Goal: Task Accomplishment & Management: Manage account settings

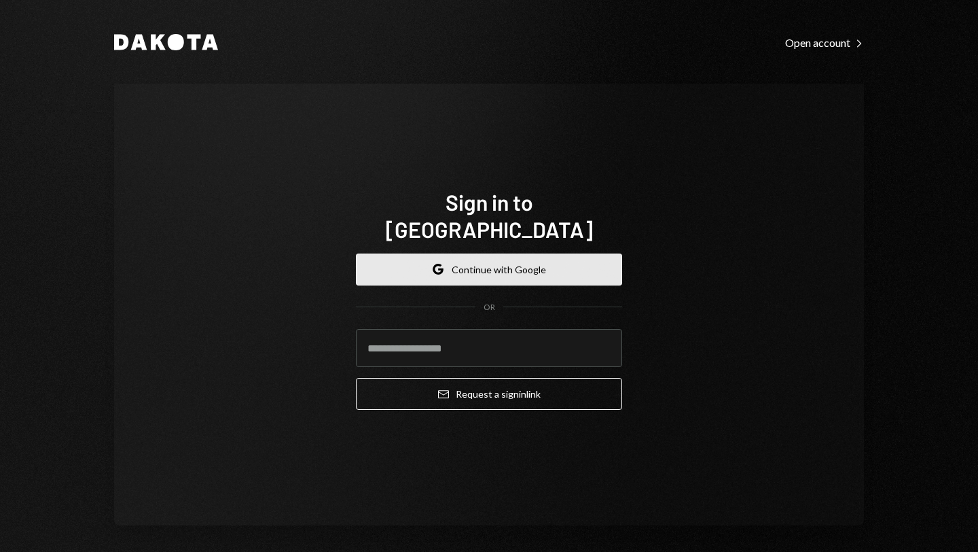
click at [491, 255] on button "Google Continue with Google" at bounding box center [489, 269] width 266 height 32
click at [482, 253] on button "Google Continue with Google" at bounding box center [489, 269] width 266 height 32
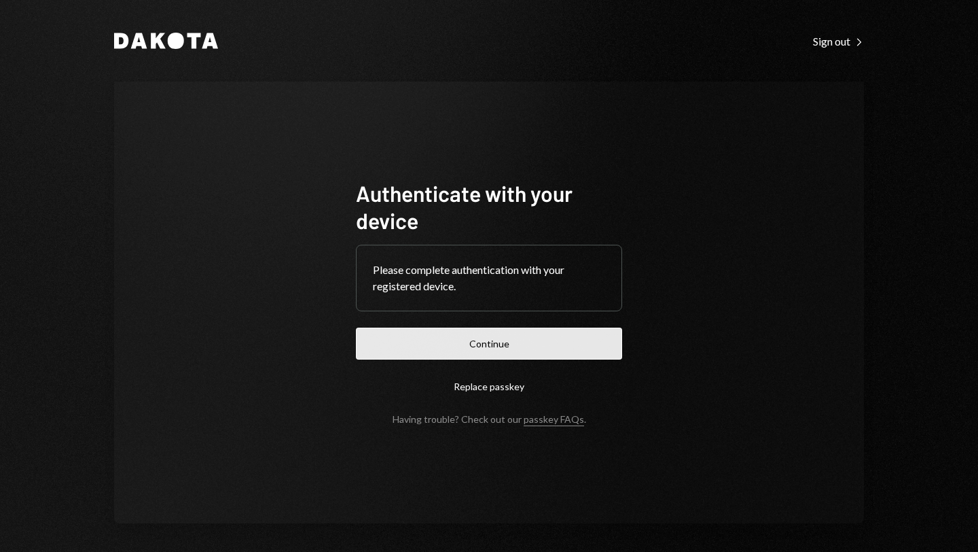
click at [496, 341] on button "Continue" at bounding box center [489, 344] width 266 height 32
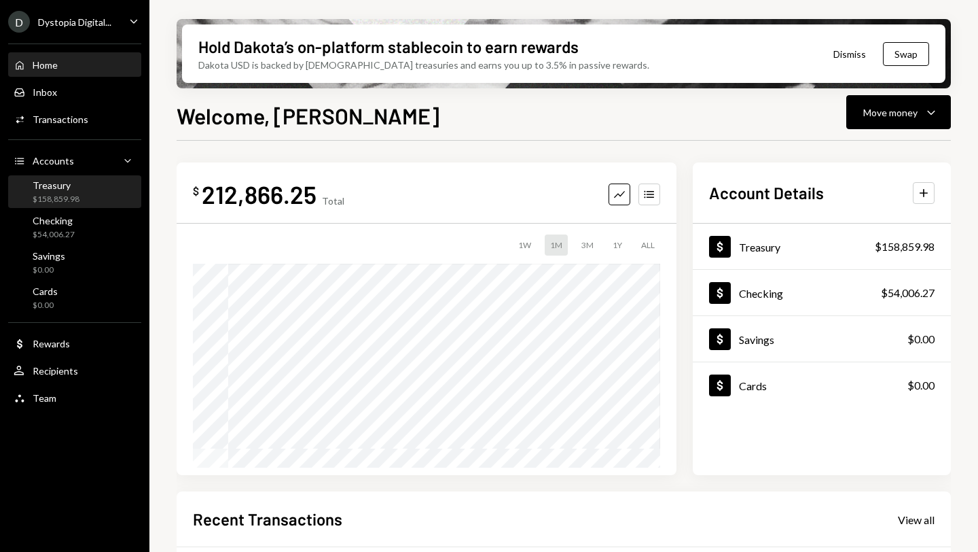
click at [77, 188] on div "Treasury" at bounding box center [56, 185] width 47 height 12
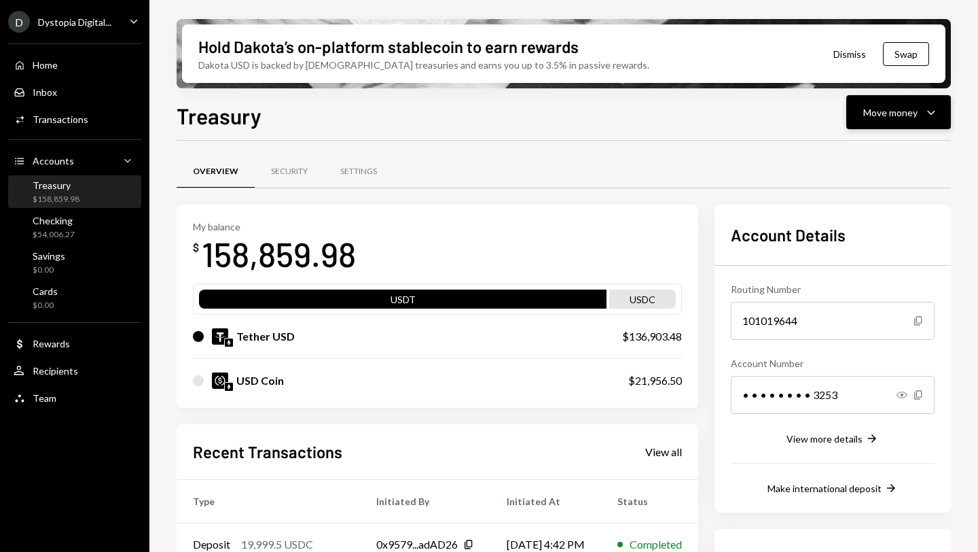
click at [918, 118] on div "Move money Caret Down" at bounding box center [899, 112] width 71 height 16
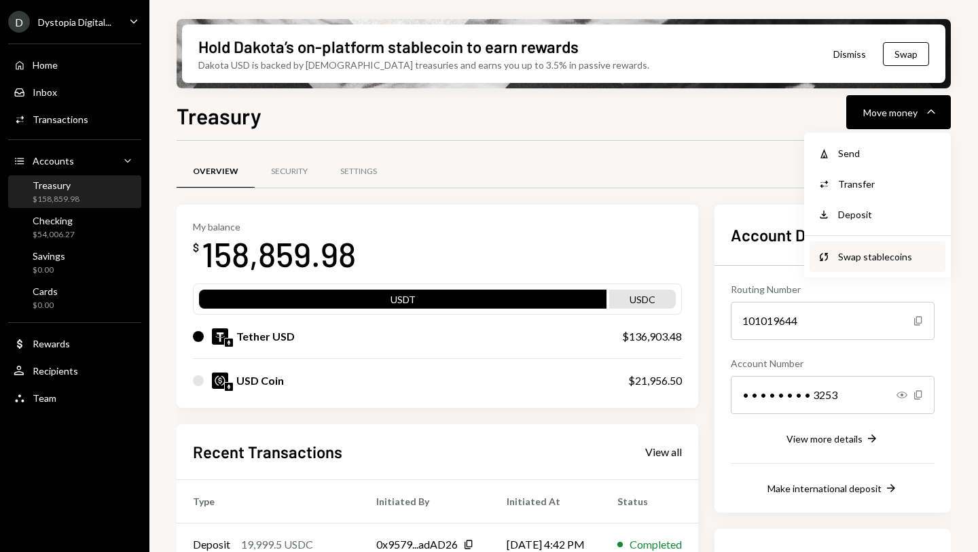
click at [872, 253] on div "Swap stablecoins" at bounding box center [888, 256] width 99 height 14
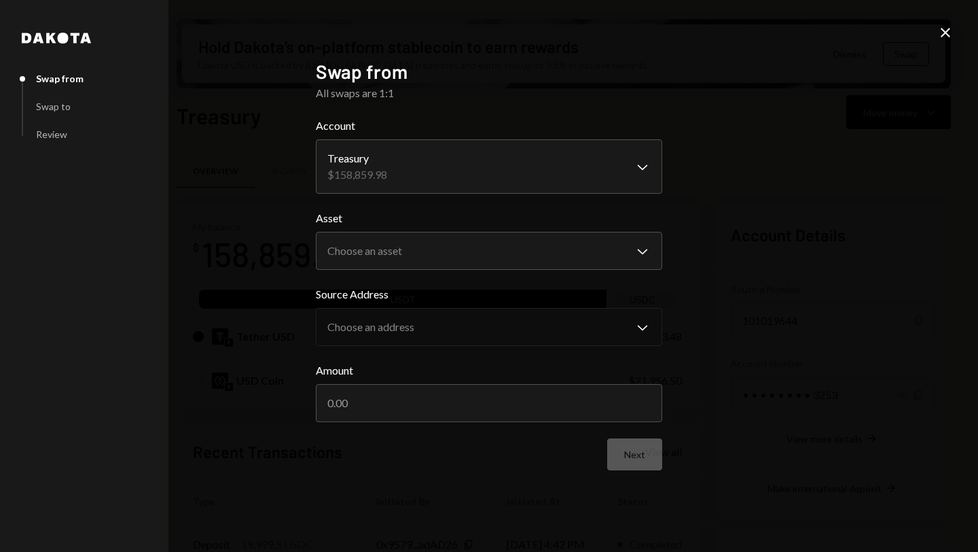
click at [946, 36] on icon "Close" at bounding box center [946, 32] width 16 height 16
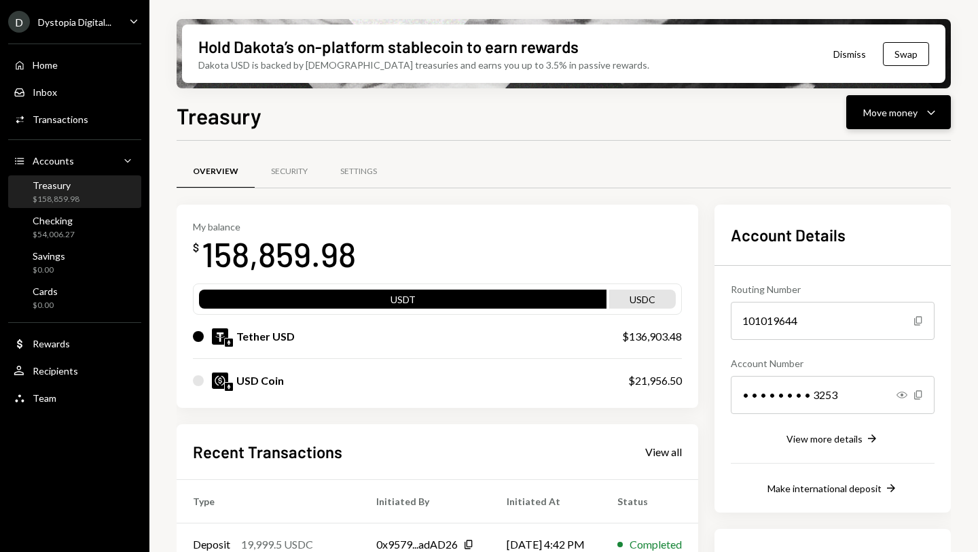
click at [907, 120] on button "Move money Caret Down" at bounding box center [899, 112] width 105 height 34
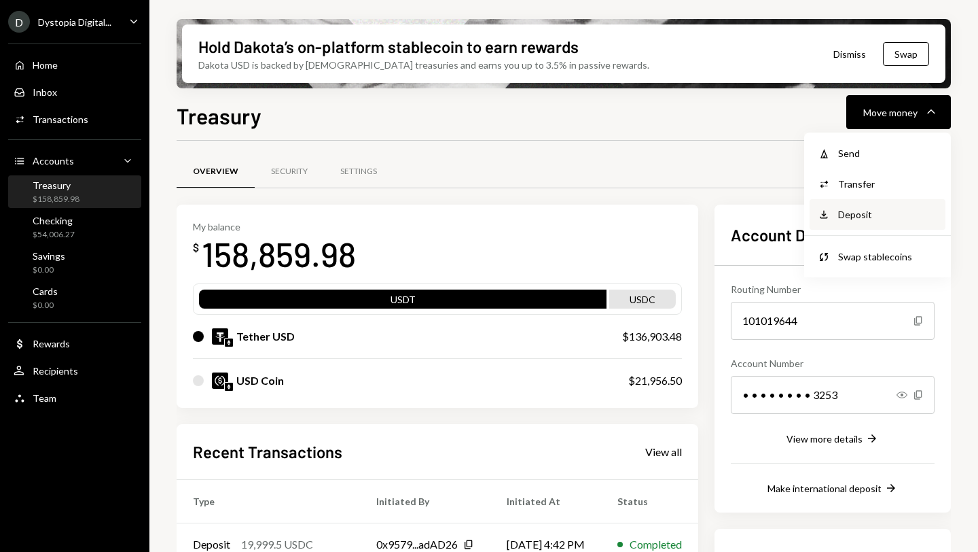
click at [854, 220] on div "Deposit" at bounding box center [888, 214] width 99 height 14
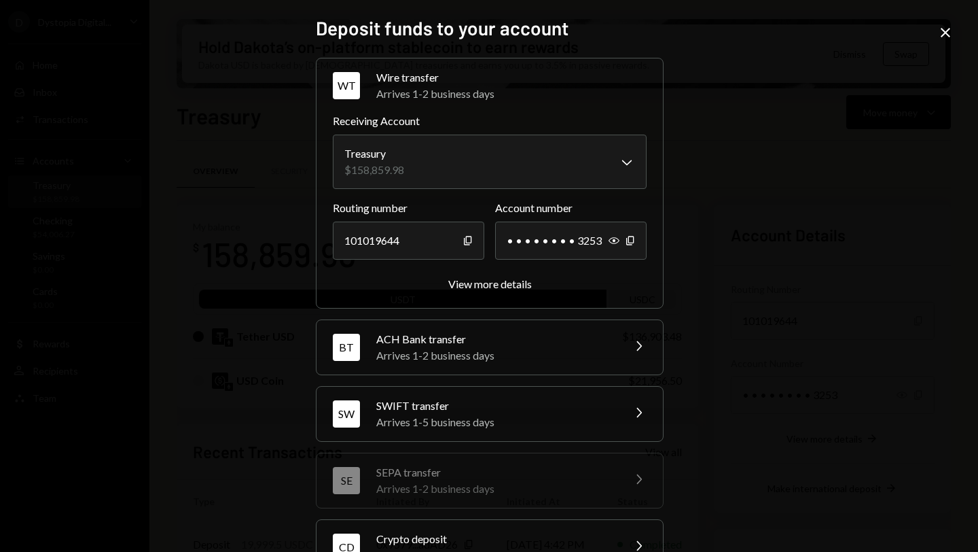
scroll to position [110, 0]
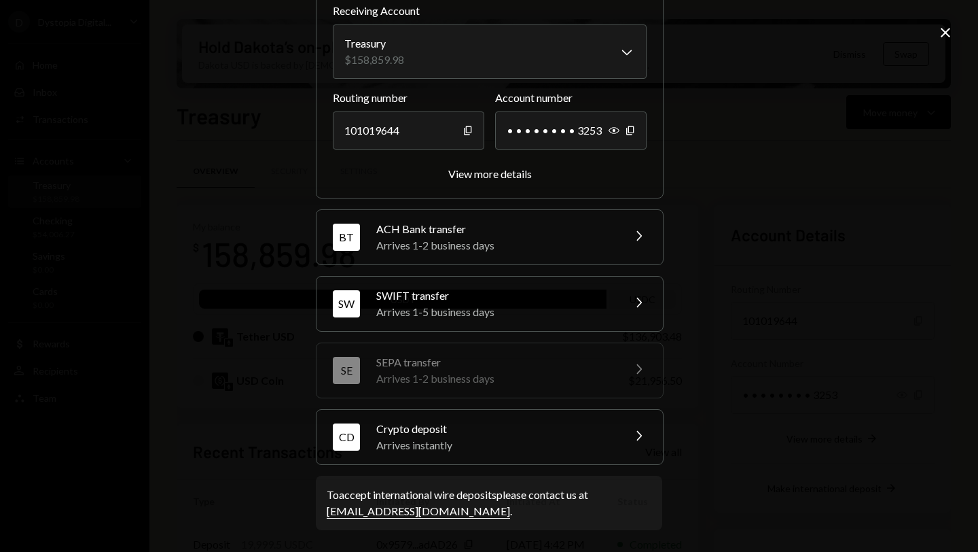
click at [548, 441] on div "Arrives instantly" at bounding box center [495, 445] width 238 height 16
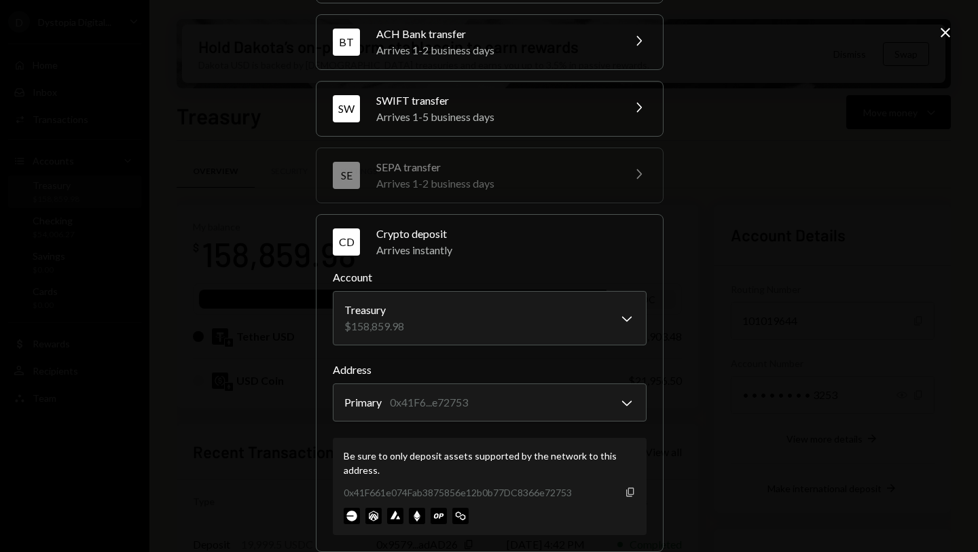
click at [631, 492] on icon "Copy" at bounding box center [630, 492] width 11 height 11
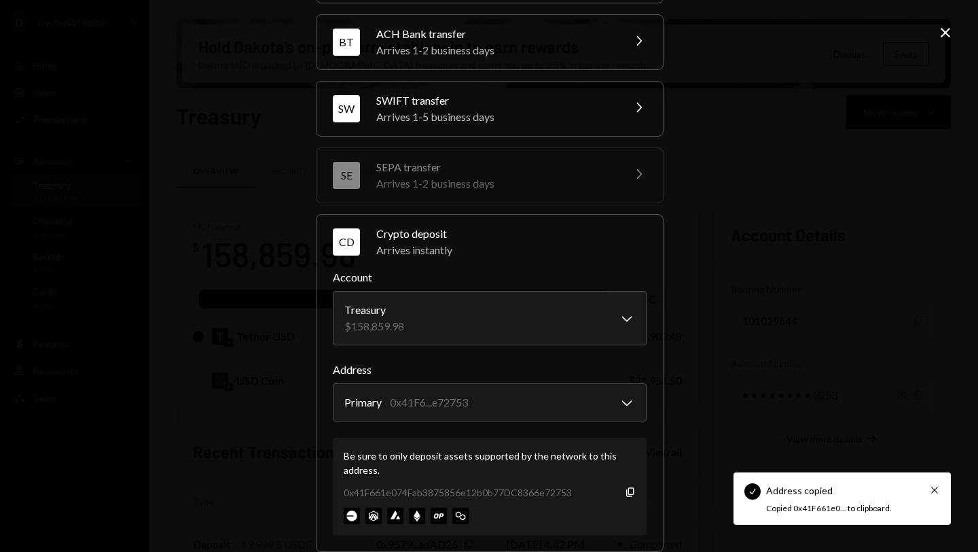
click at [942, 31] on icon "Close" at bounding box center [946, 32] width 16 height 16
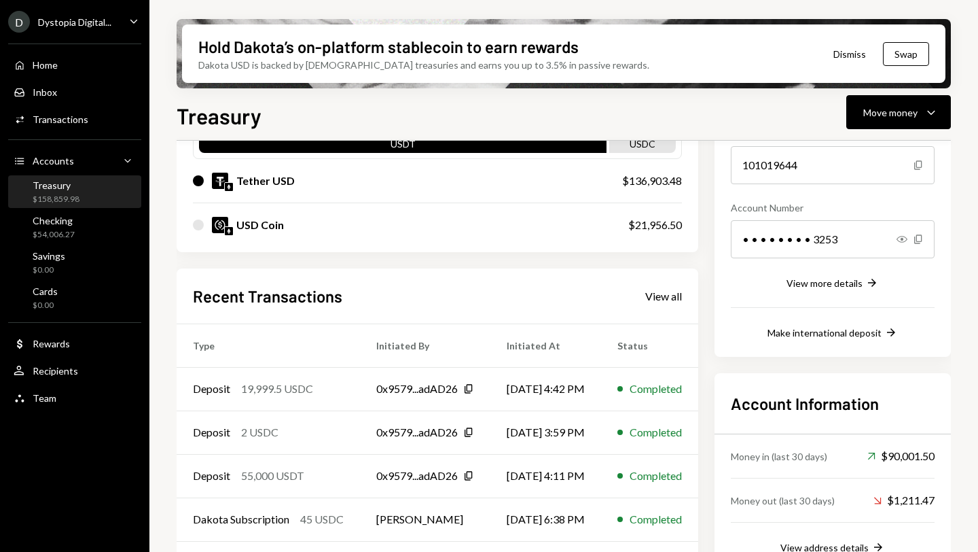
scroll to position [0, 0]
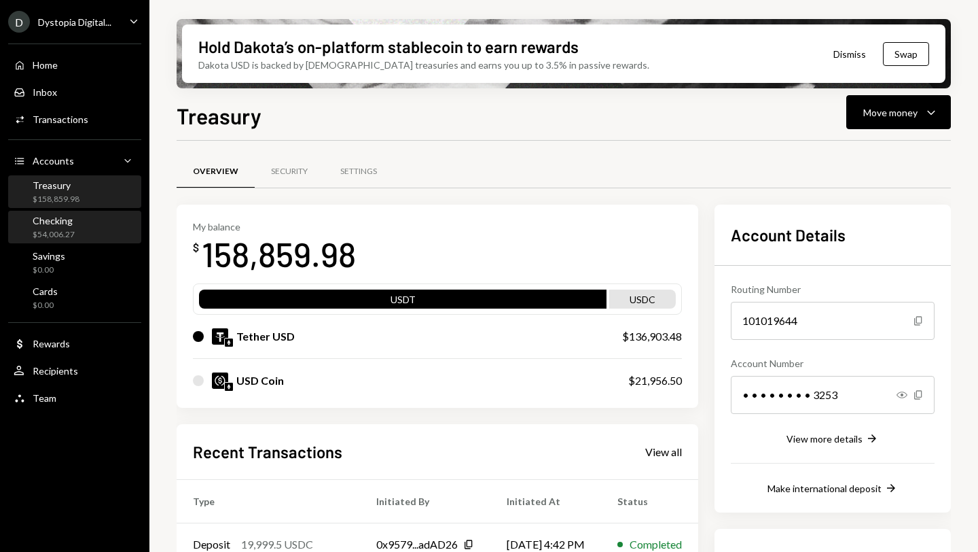
click at [60, 223] on div "Checking" at bounding box center [54, 221] width 42 height 12
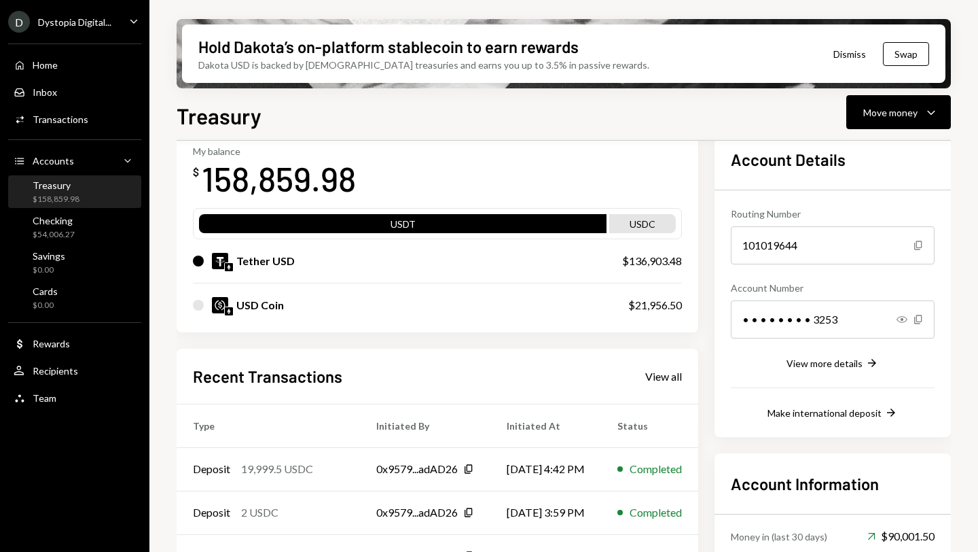
scroll to position [171, 0]
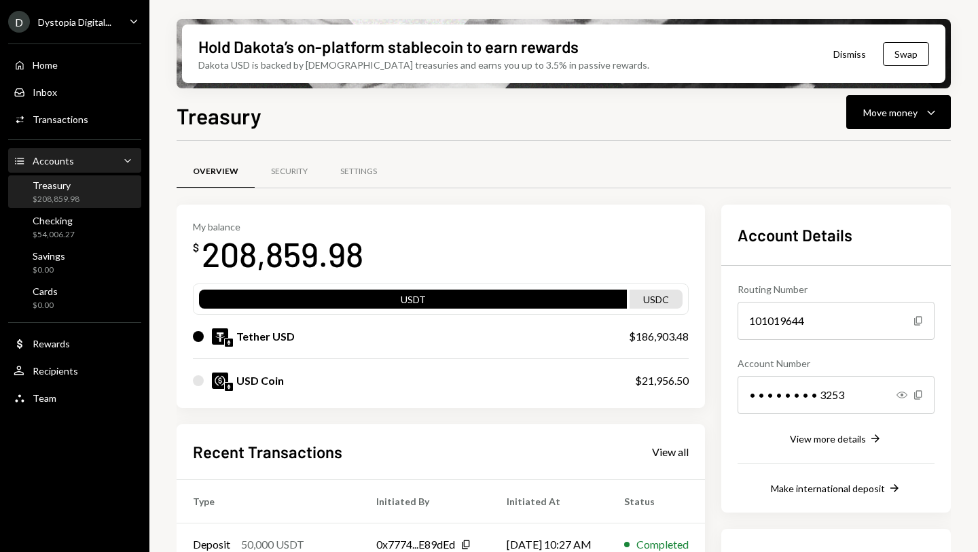
click at [84, 166] on div "Accounts Accounts Caret Down" at bounding box center [75, 161] width 122 height 15
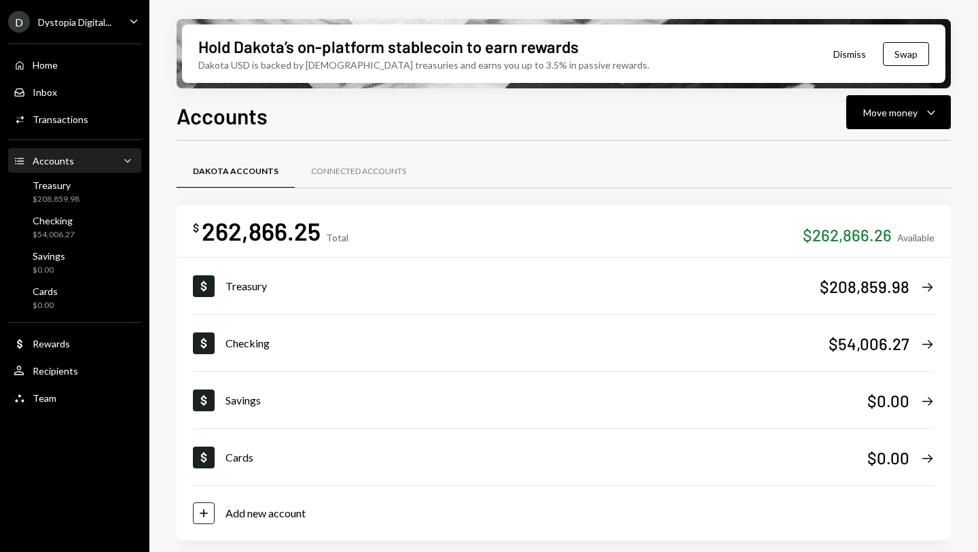
click at [113, 21] on div "D Dystopia Digital... Caret Down" at bounding box center [74, 22] width 149 height 22
